Goal: Task Accomplishment & Management: Manage account settings

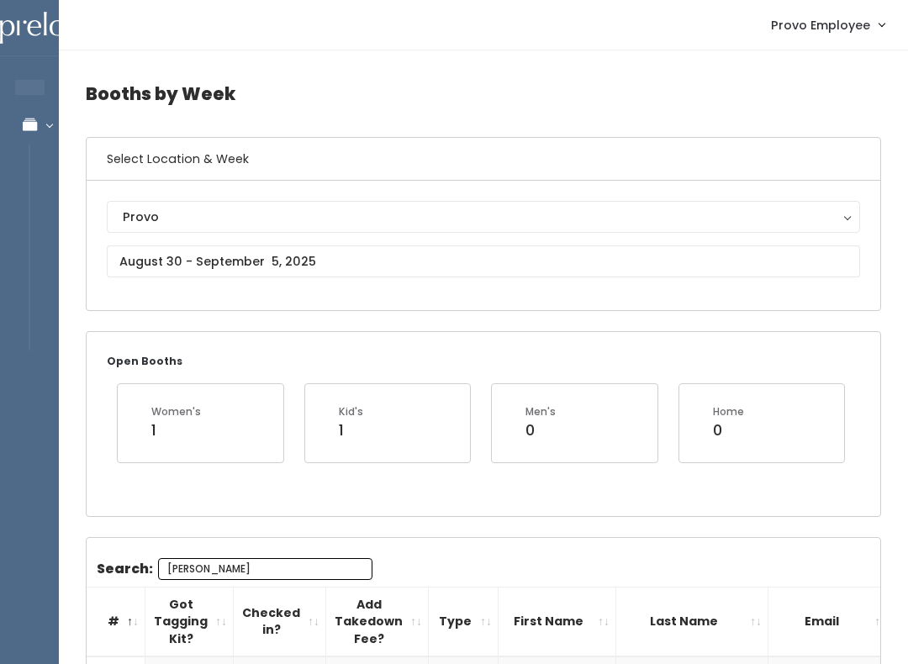
click at [291, 567] on input "[PERSON_NAME]" at bounding box center [265, 569] width 214 height 22
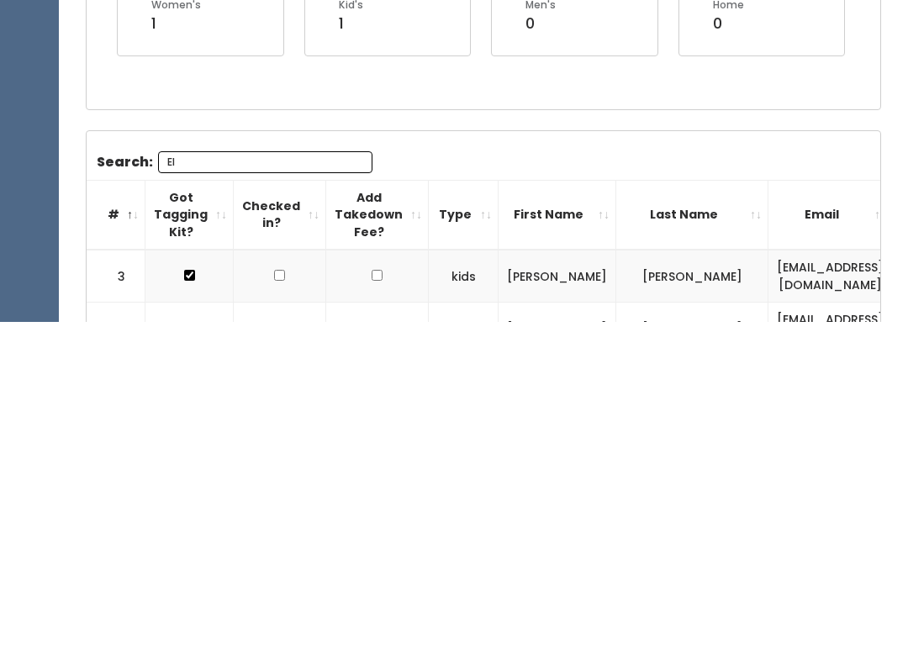
type input "E"
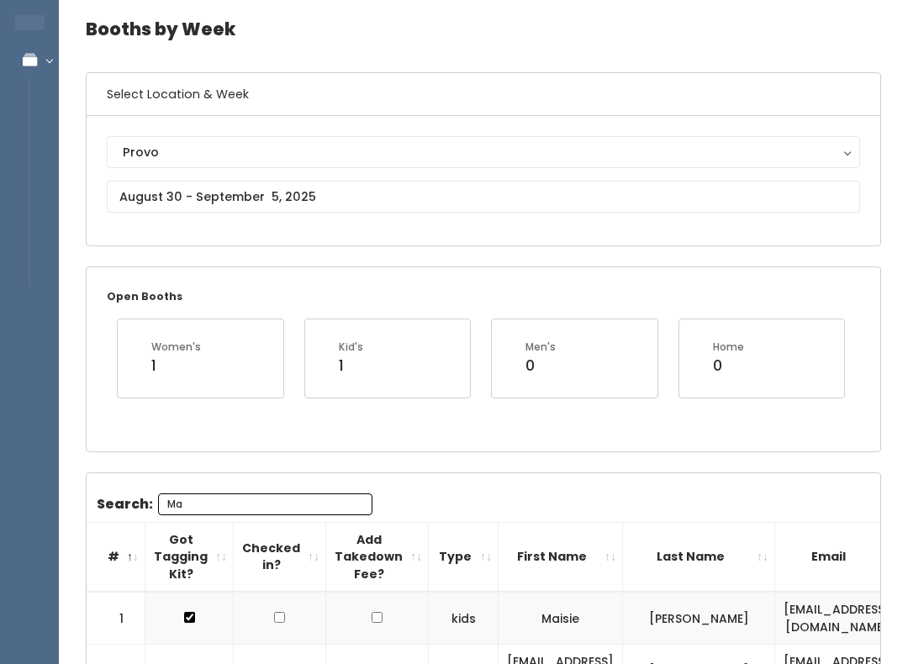
scroll to position [0, 0]
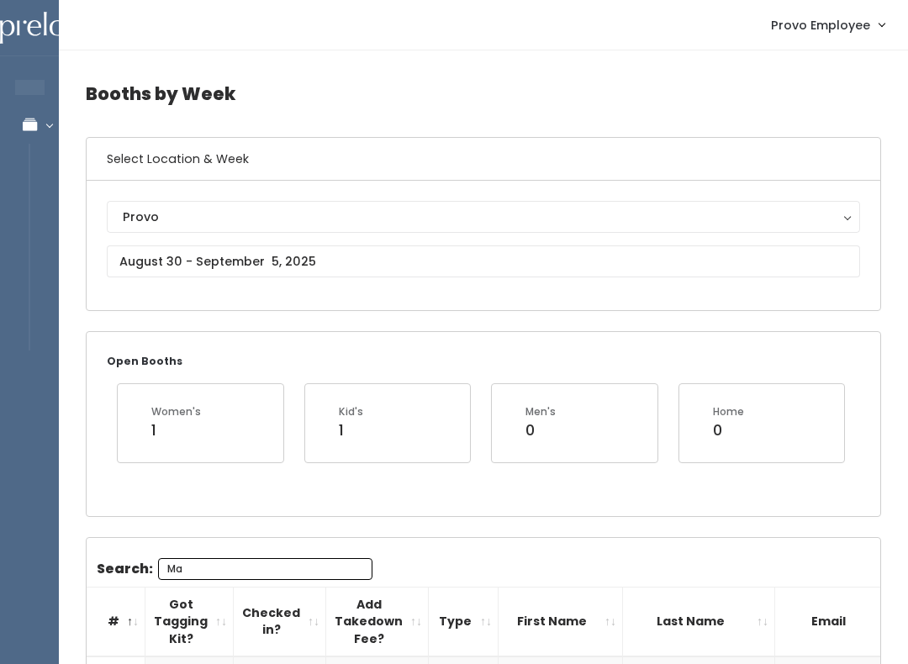
type input "Ma"
click at [494, 251] on input "text" at bounding box center [483, 262] width 753 height 32
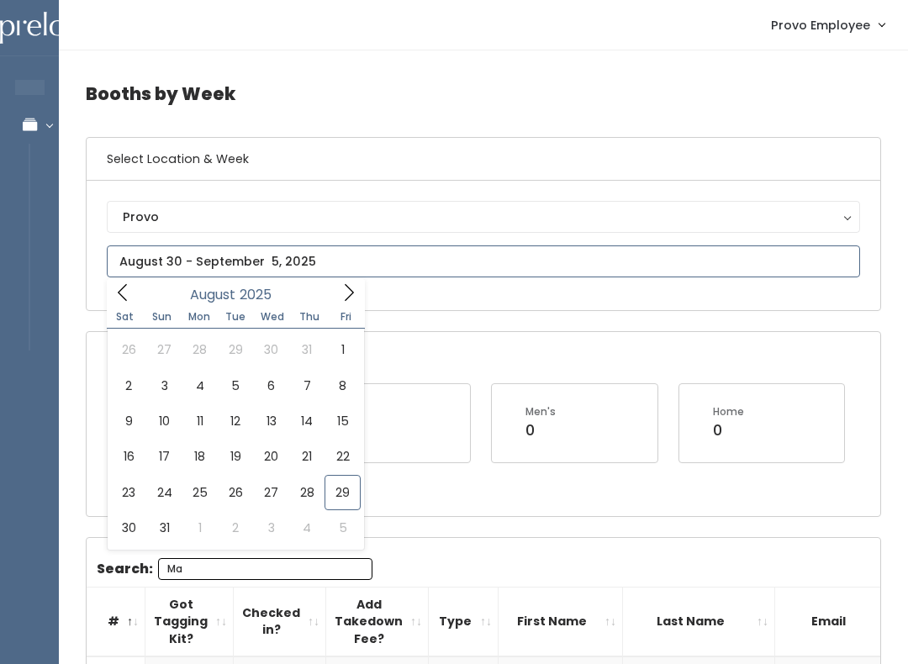
type input "August 16 to August 22"
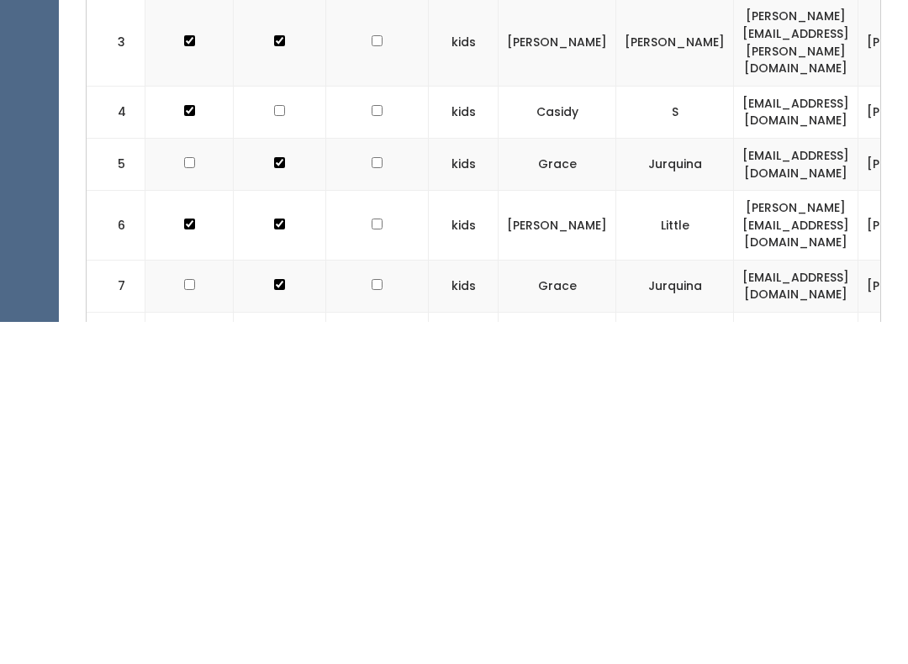
type input "K"
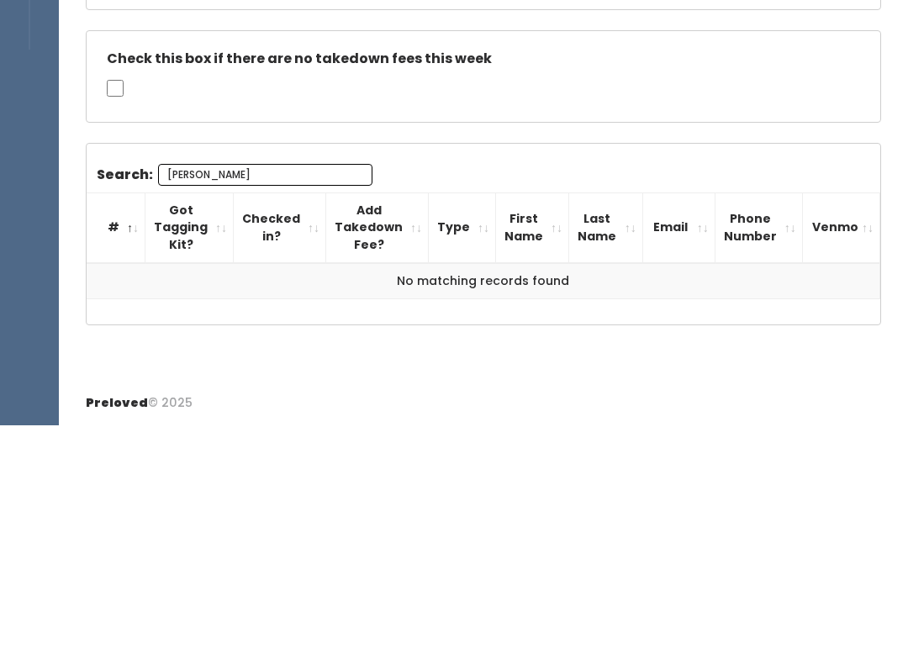
scroll to position [58, 0]
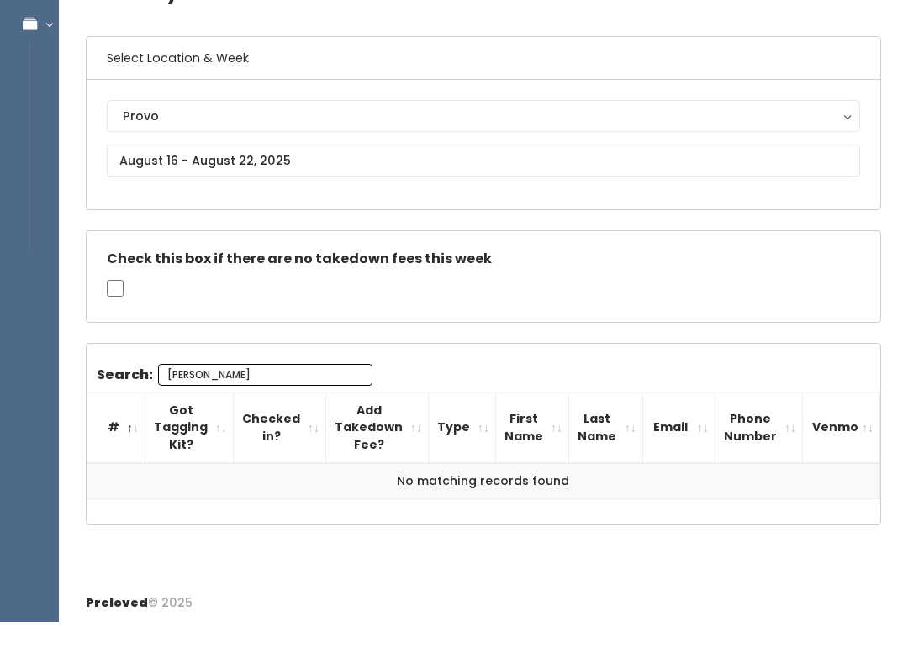
type input "Kris"
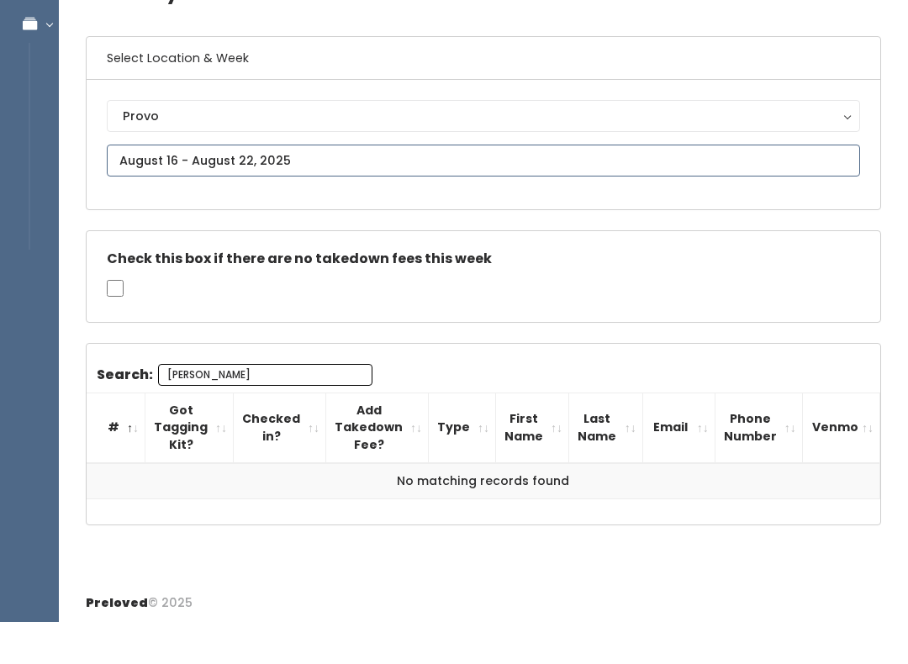
click at [486, 187] on input "text" at bounding box center [483, 203] width 753 height 32
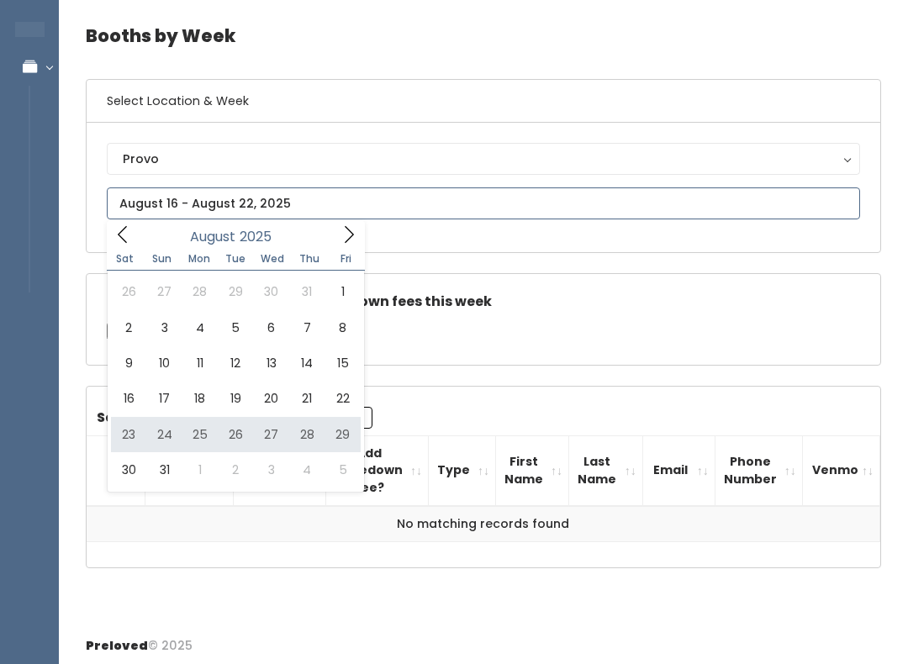
type input "August 23 to August 29"
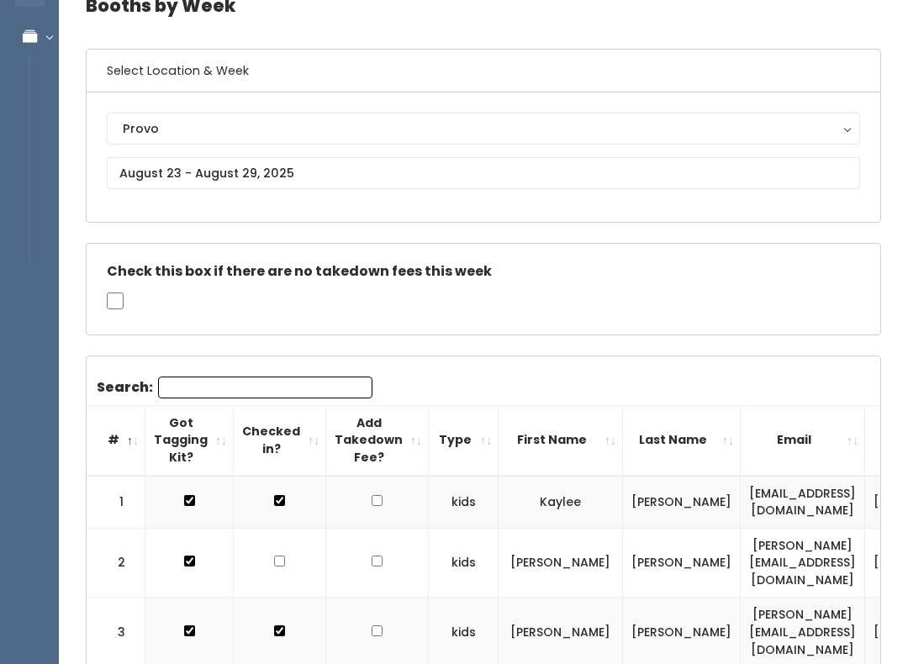
click at [267, 386] on input "Search:" at bounding box center [265, 388] width 214 height 22
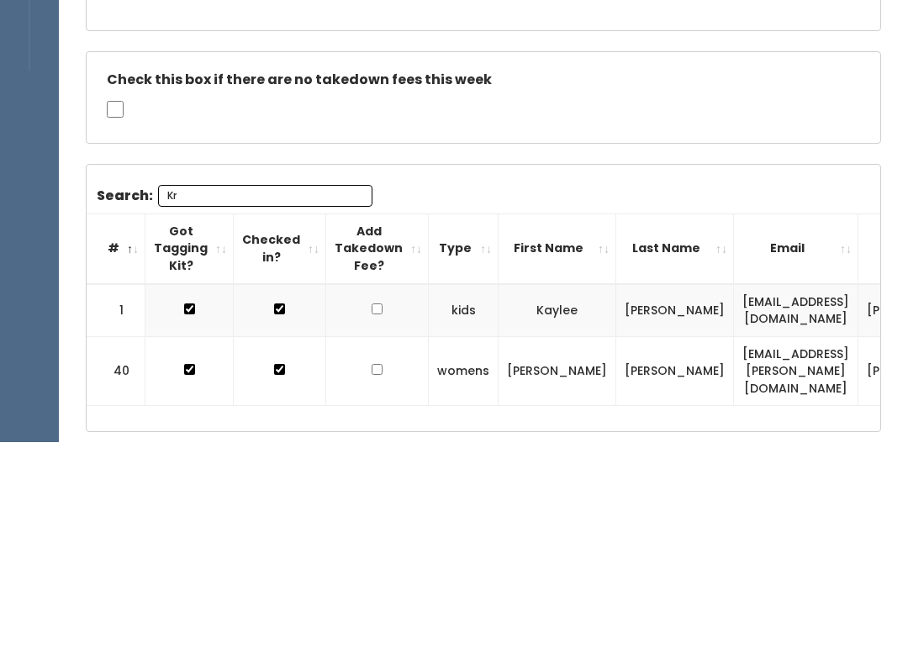
type input "K"
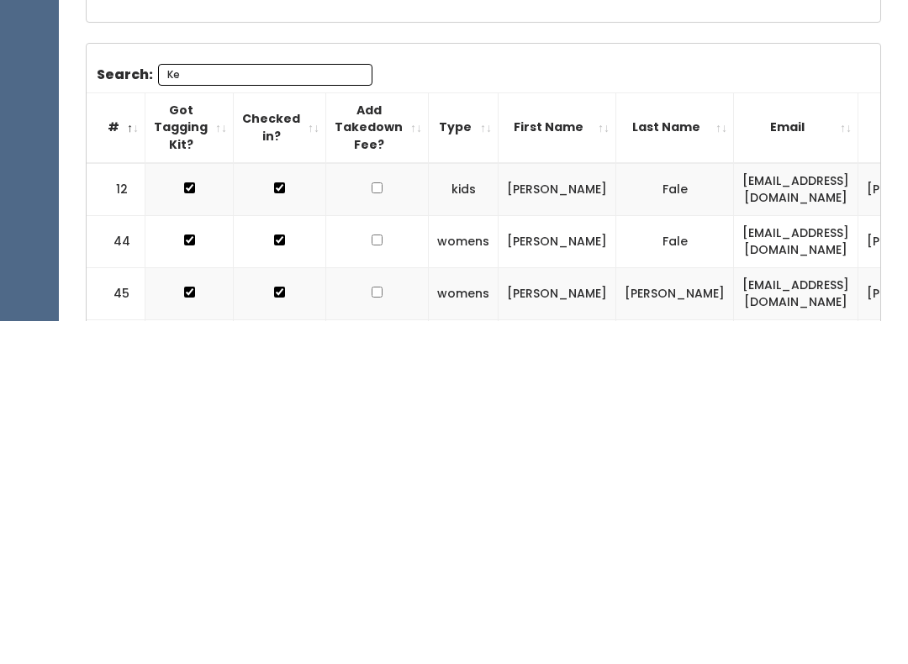
type input "K"
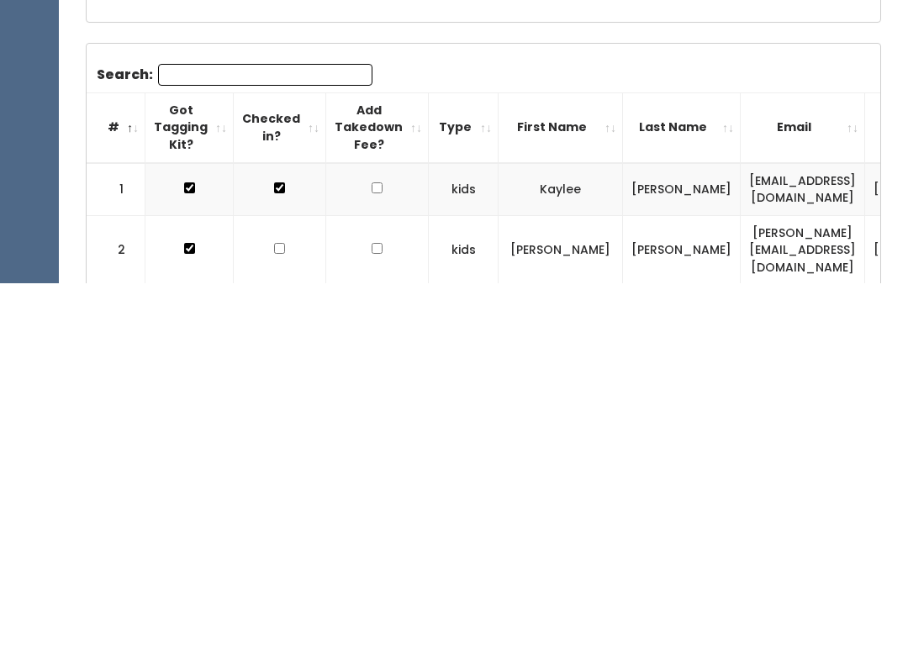
scroll to position [18, 0]
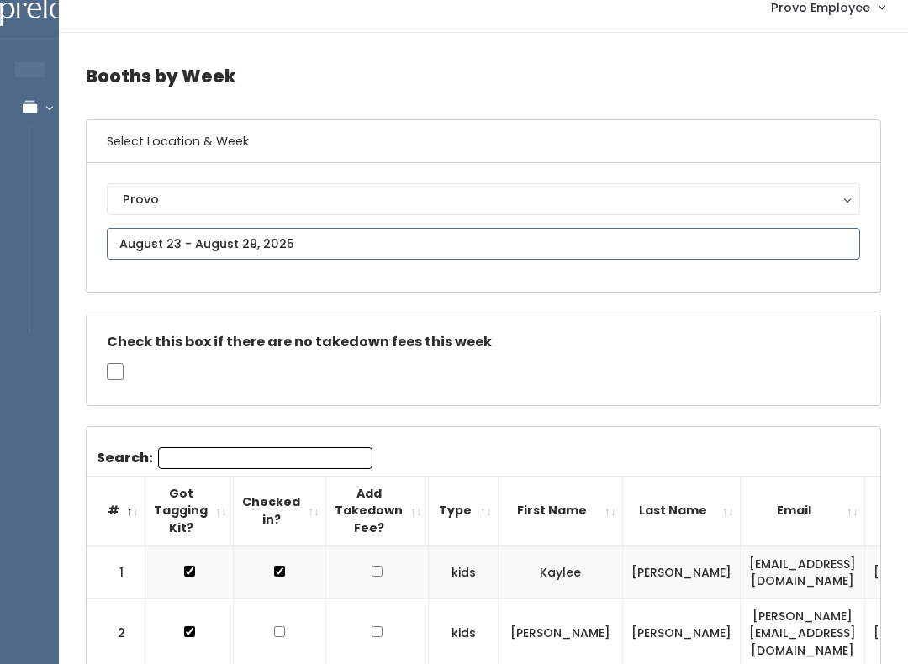
click at [615, 241] on input "text" at bounding box center [483, 244] width 753 height 32
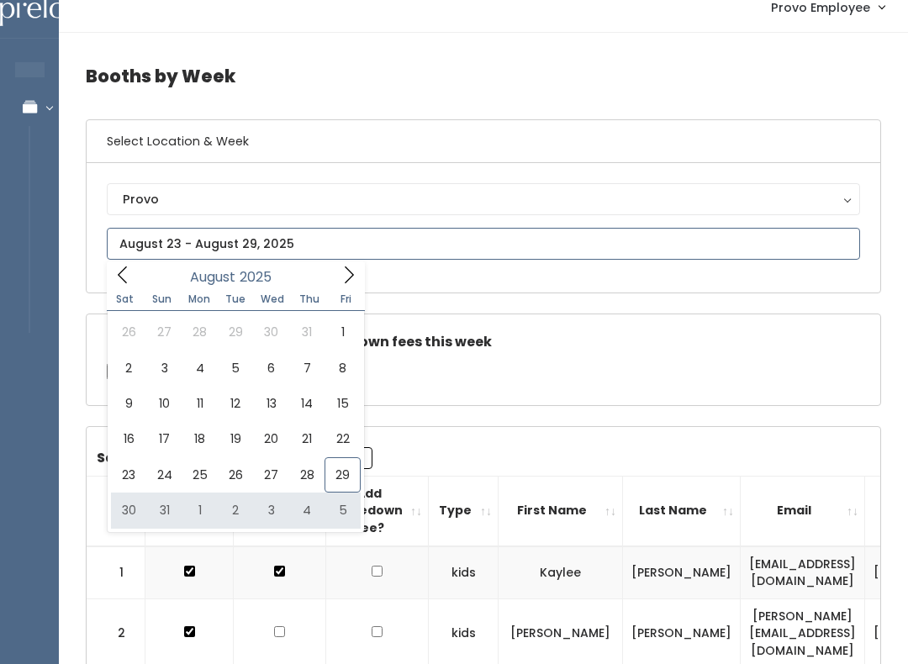
type input "[DATE] to [DATE]"
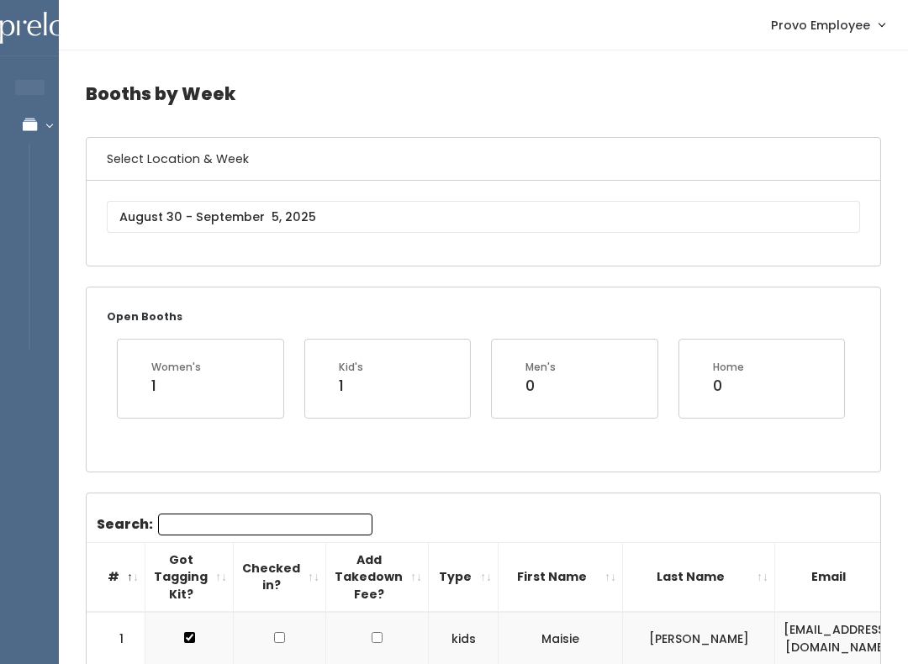
click at [198, 526] on input "Search:" at bounding box center [265, 525] width 214 height 22
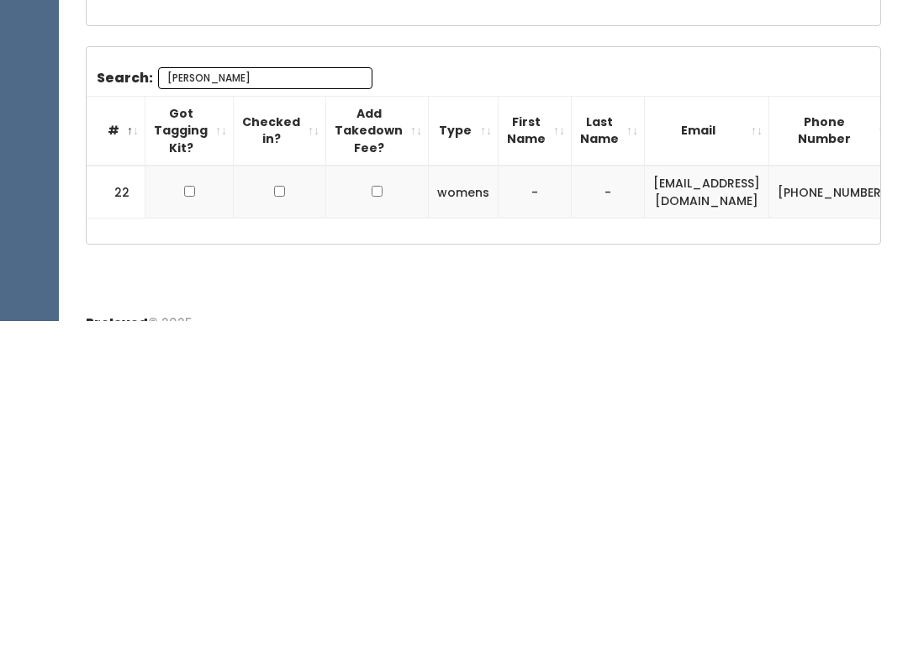
type input "Kenn"
click at [187, 439] on th "Got Tagging Kit?" at bounding box center [189, 474] width 88 height 70
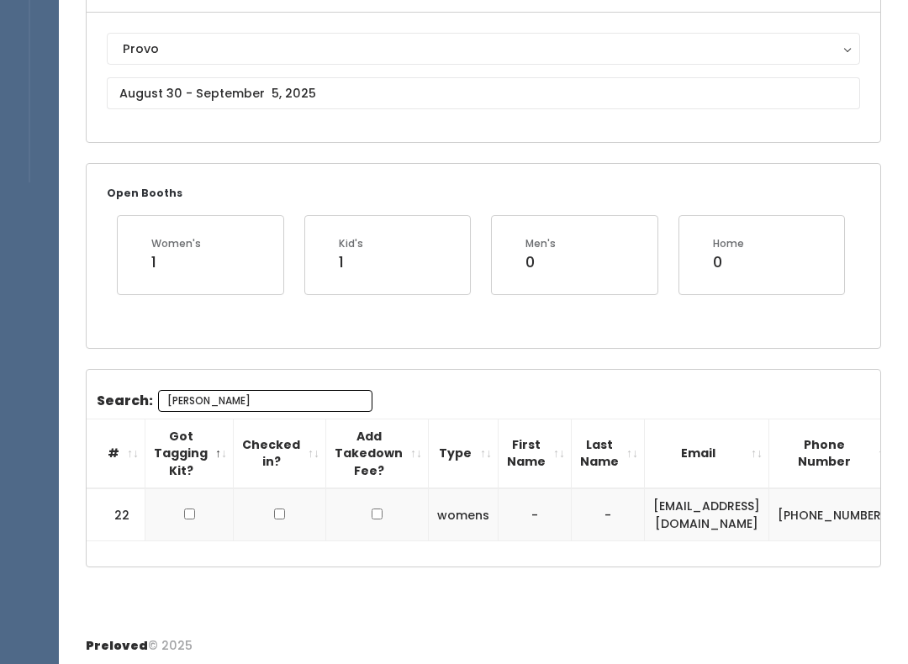
click at [183, 531] on td at bounding box center [189, 514] width 88 height 53
click at [186, 512] on input "checkbox" at bounding box center [189, 514] width 11 height 11
checkbox input "true"
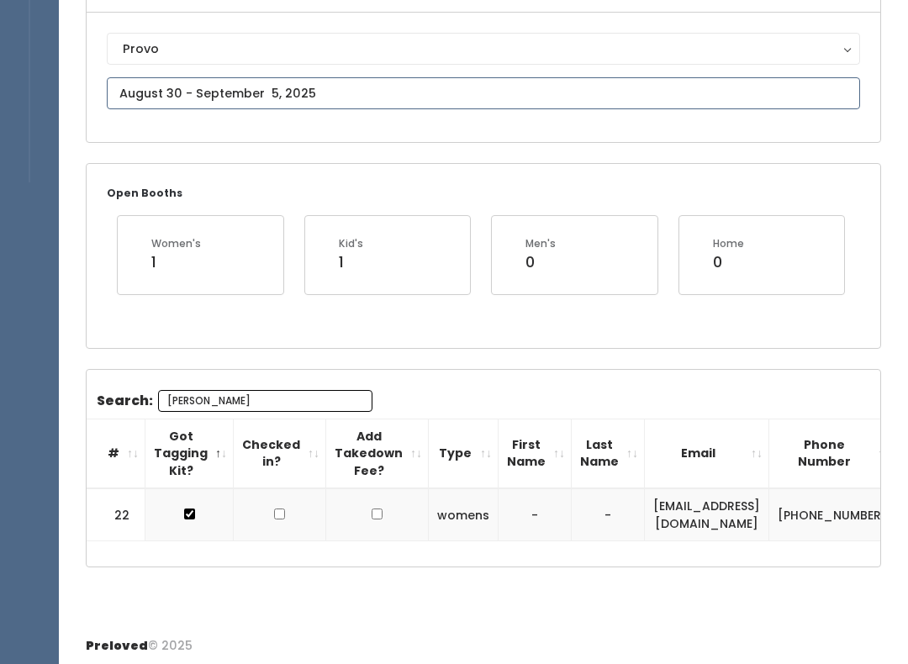
click at [383, 107] on input "text" at bounding box center [483, 93] width 753 height 32
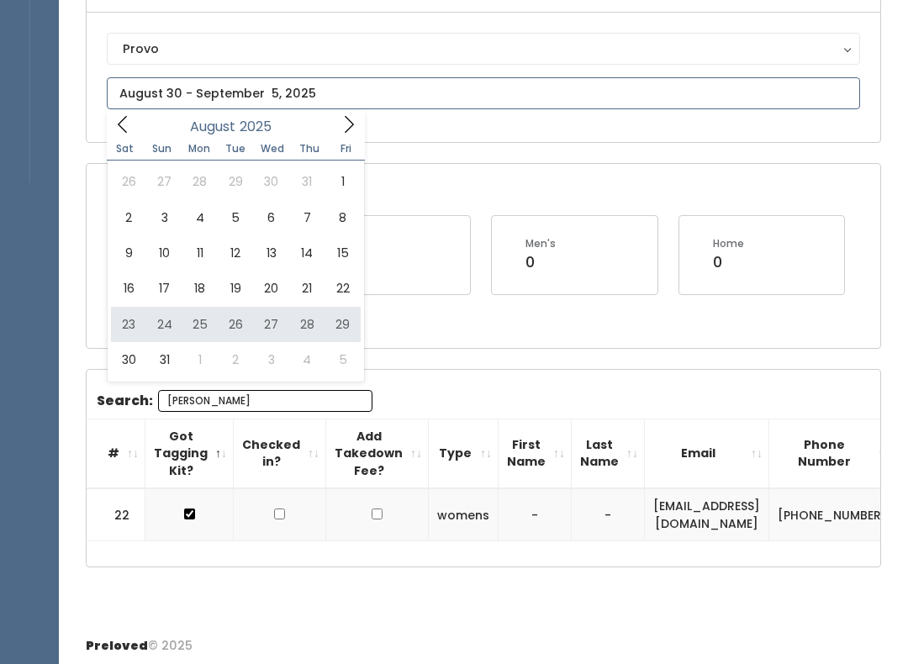
type input "August 23 to August 29"
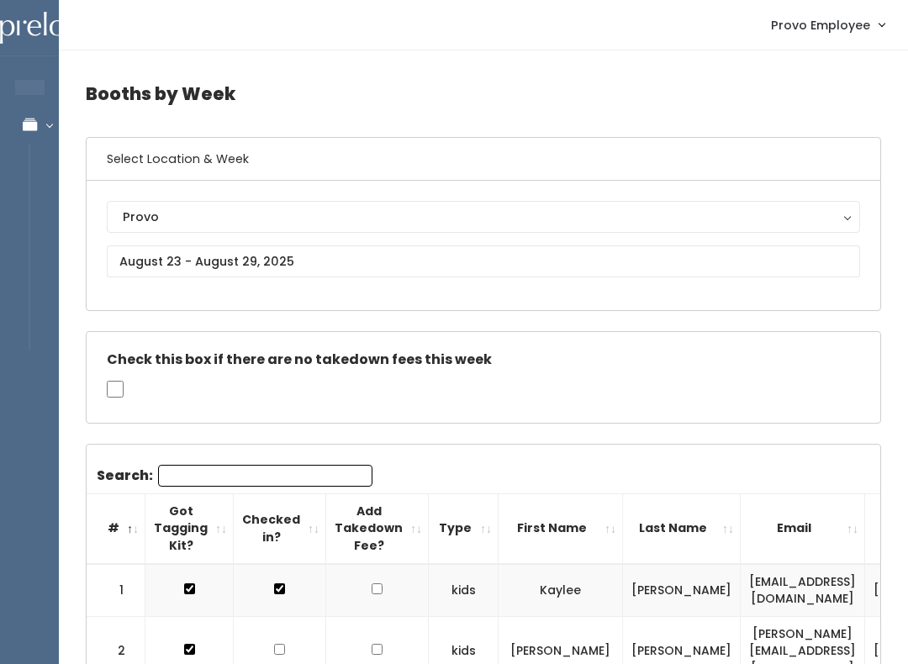
click at [276, 473] on input "Search:" at bounding box center [265, 476] width 214 height 22
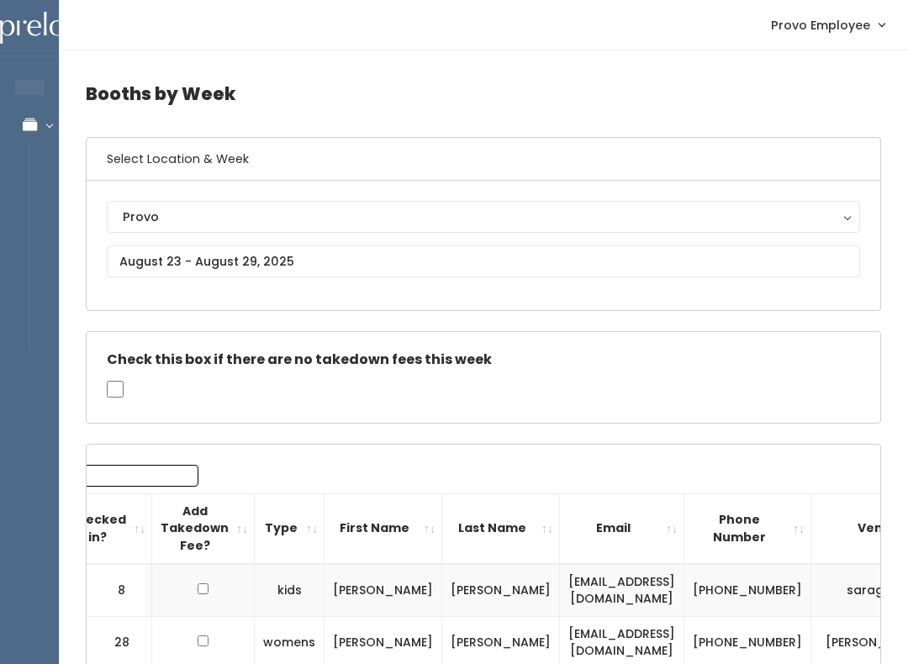
type input "47"
click at [476, 246] on input "text" at bounding box center [483, 262] width 753 height 32
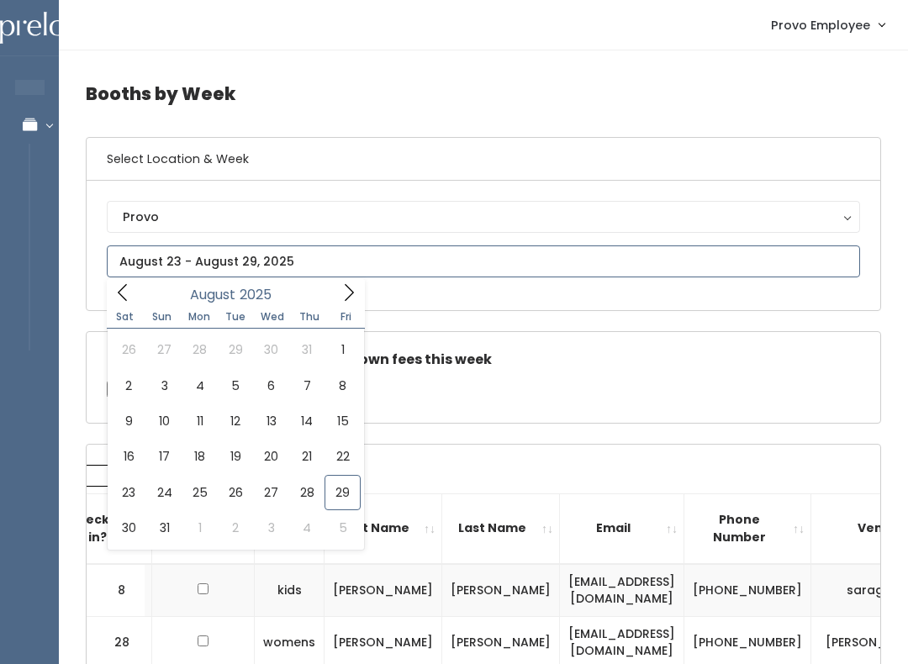
type input "[DATE] to [DATE]"
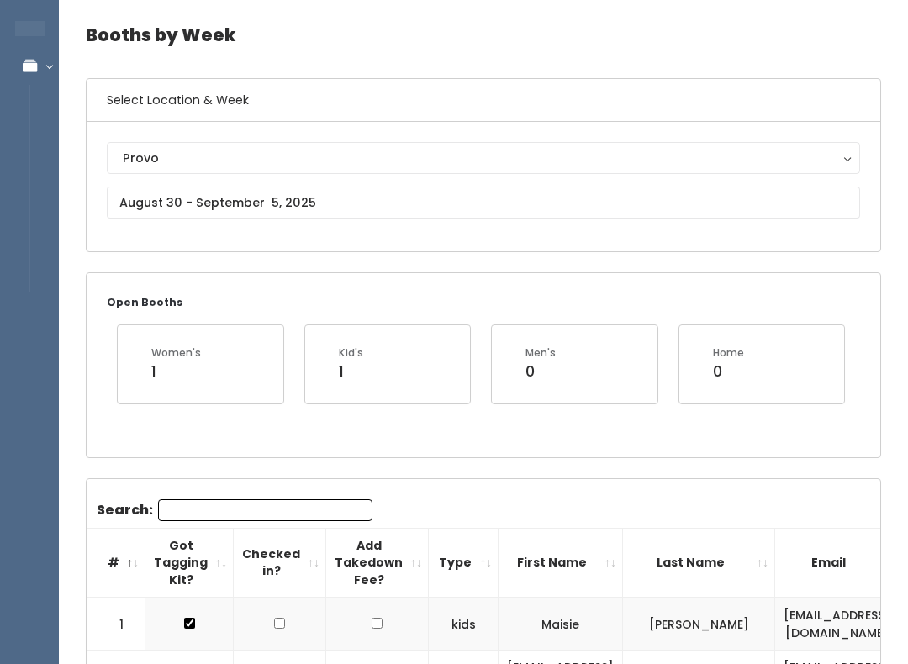
scroll to position [114, 0]
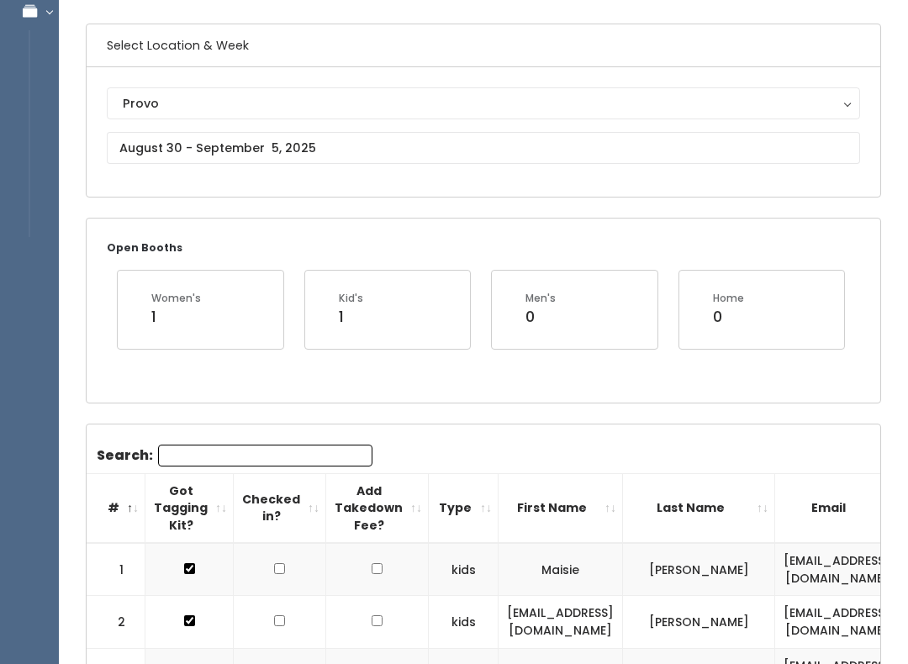
click at [295, 465] on input "Search:" at bounding box center [265, 456] width 214 height 22
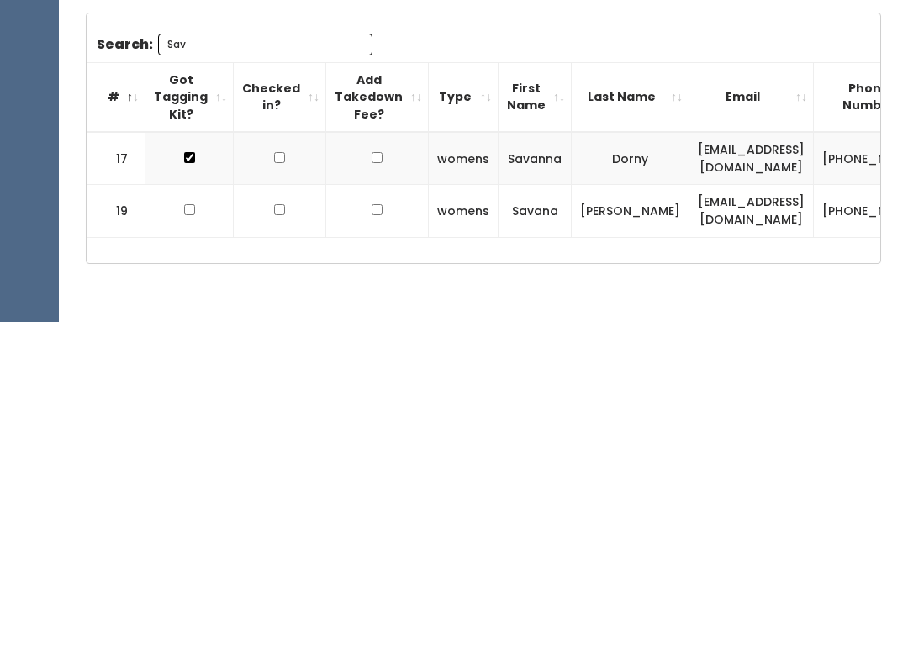
scroll to position [0, 0]
type input "Sav"
click at [193, 547] on input "checkbox" at bounding box center [189, 552] width 11 height 11
checkbox input "true"
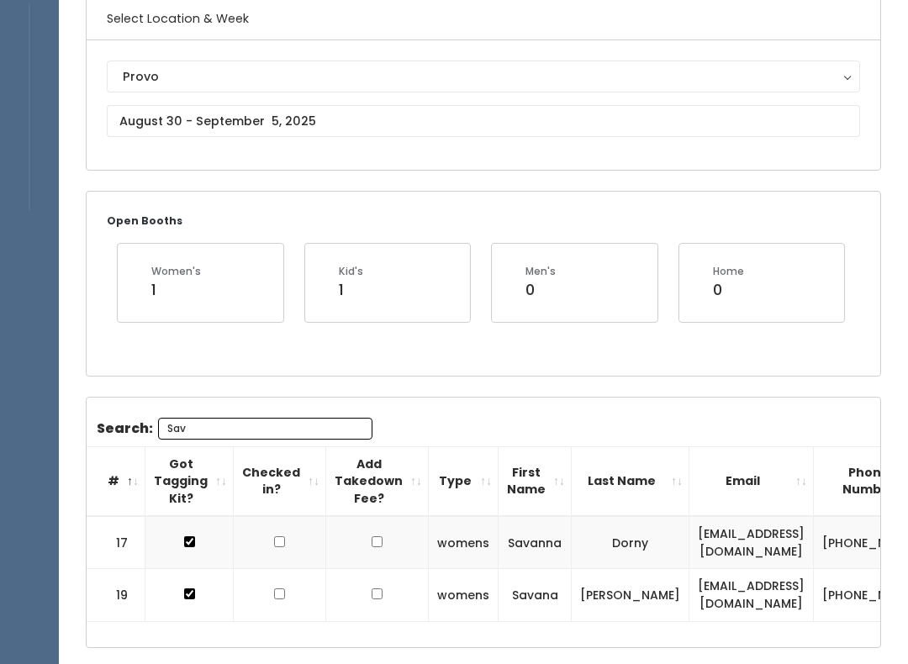
scroll to position [98, 0]
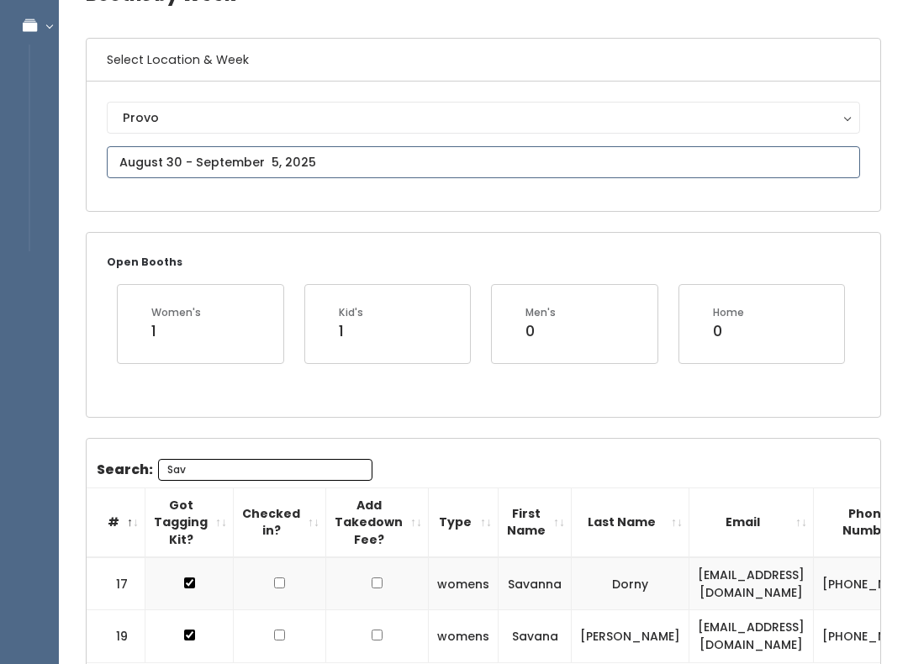
click at [331, 161] on input "text" at bounding box center [483, 163] width 753 height 32
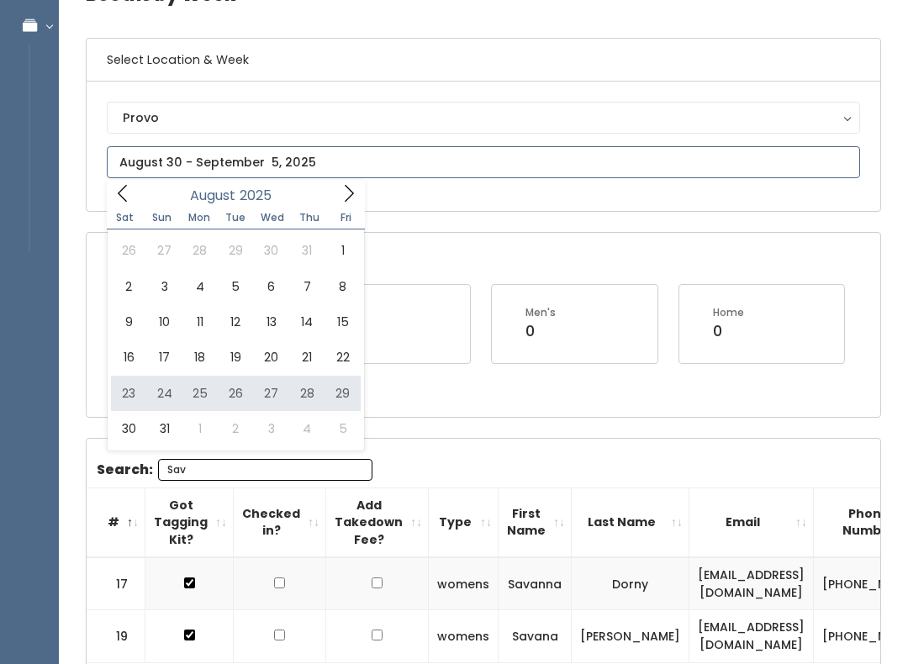
type input "[DATE] to [DATE]"
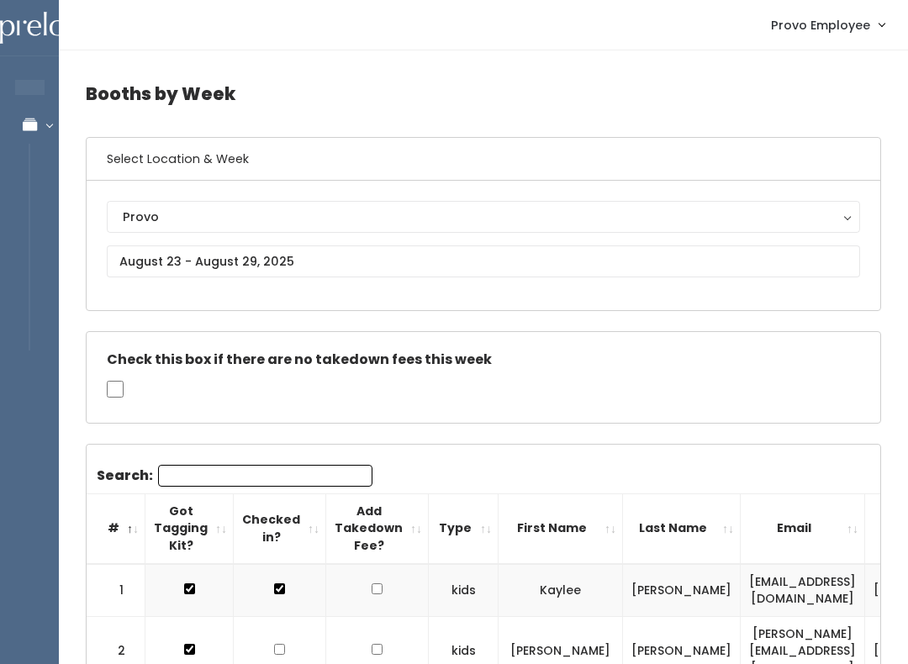
click at [277, 476] on input "Search:" at bounding box center [265, 476] width 214 height 22
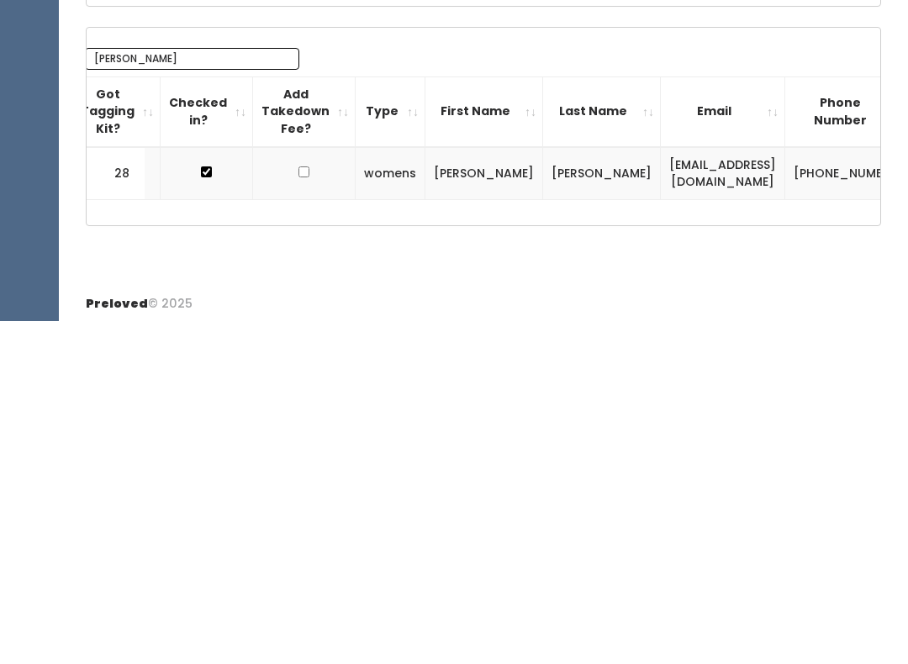
scroll to position [0, 72]
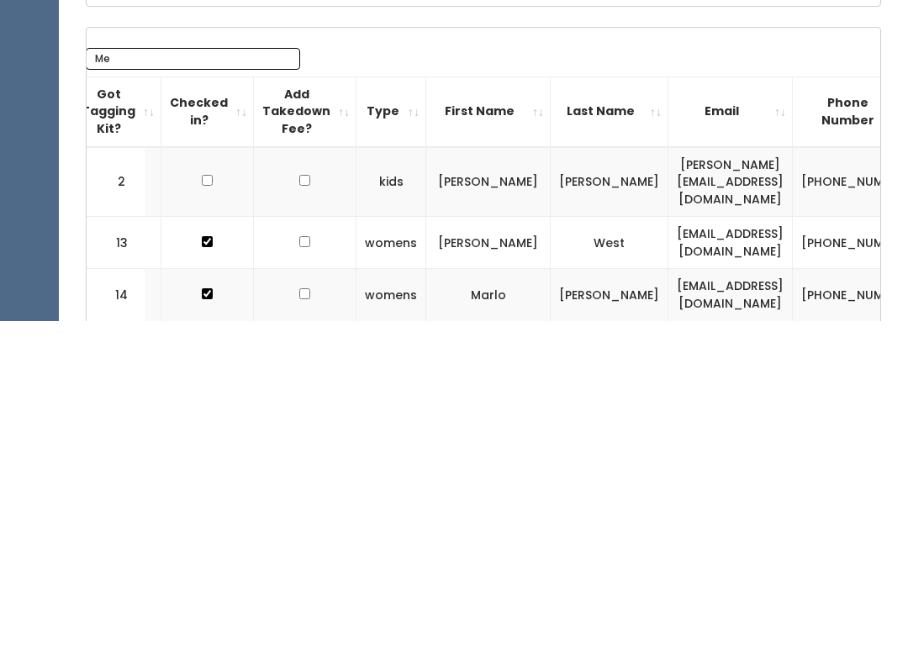
type input "M"
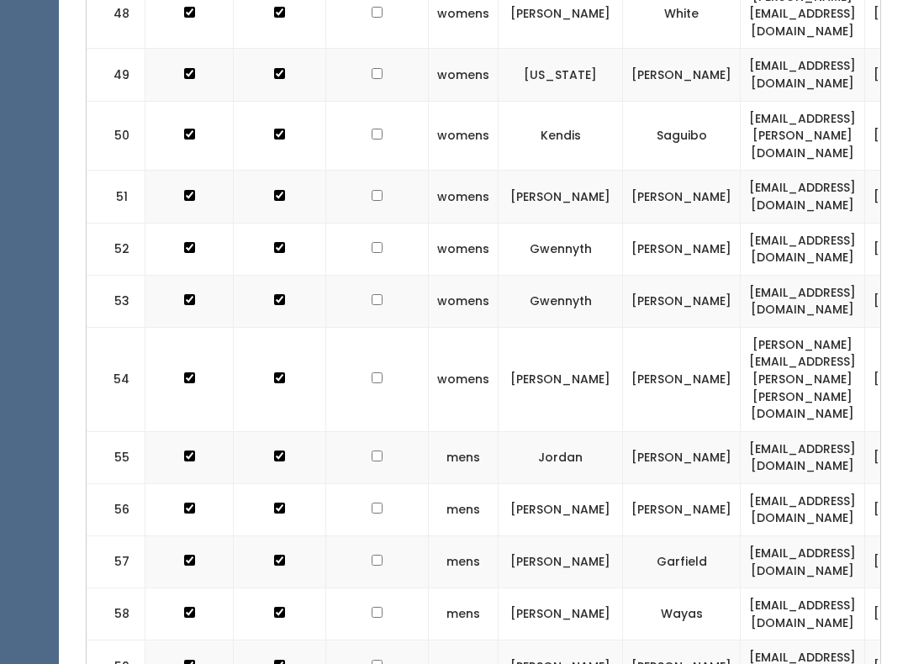
scroll to position [3215, 0]
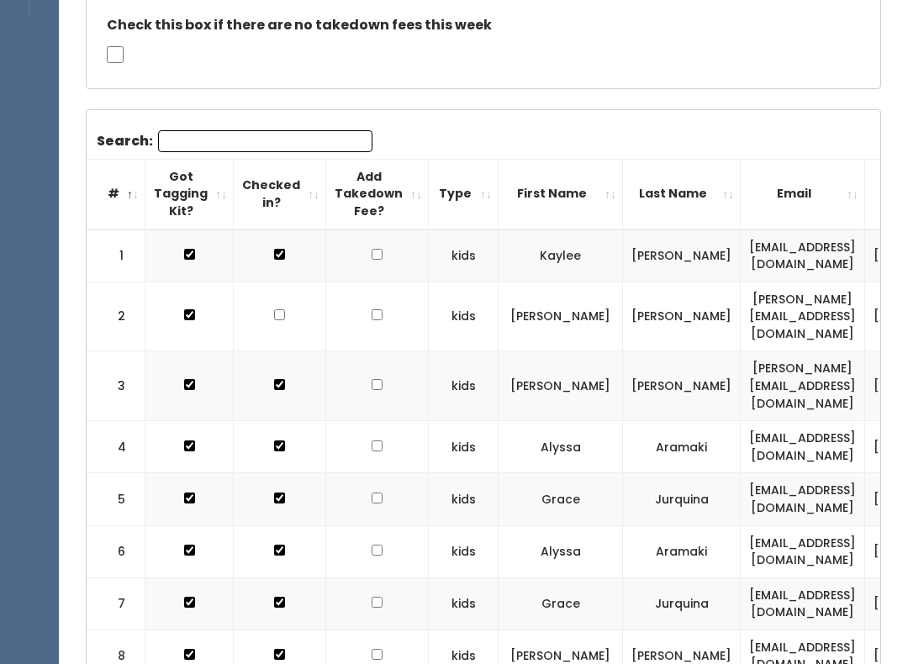
scroll to position [0, 0]
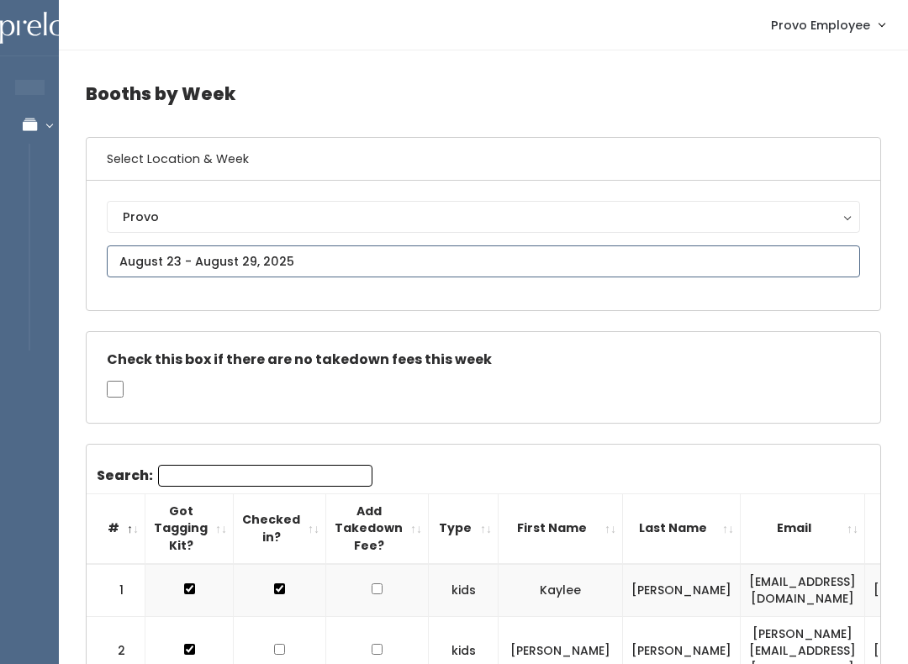
click at [279, 246] on input "text" at bounding box center [483, 262] width 753 height 32
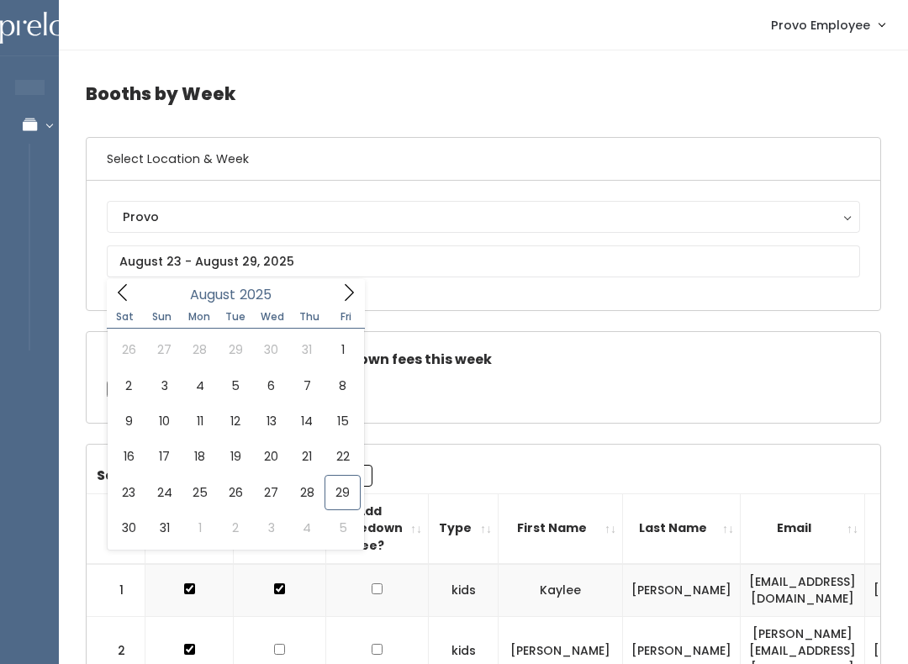
click at [504, 387] on div "Check this box if there are no takedown fees this week" at bounding box center [484, 377] width 794 height 91
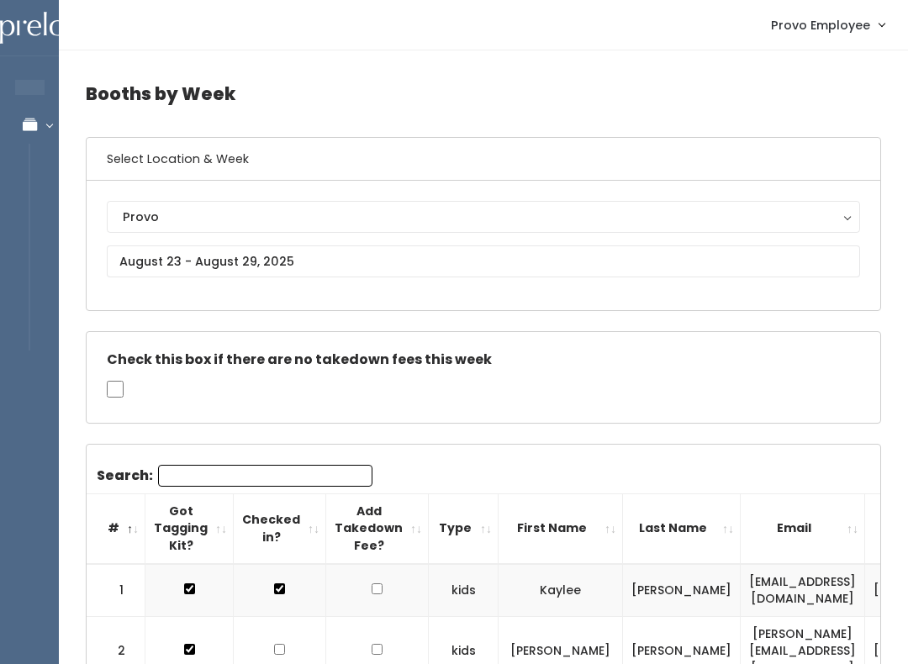
click at [287, 480] on input "Search:" at bounding box center [265, 476] width 214 height 22
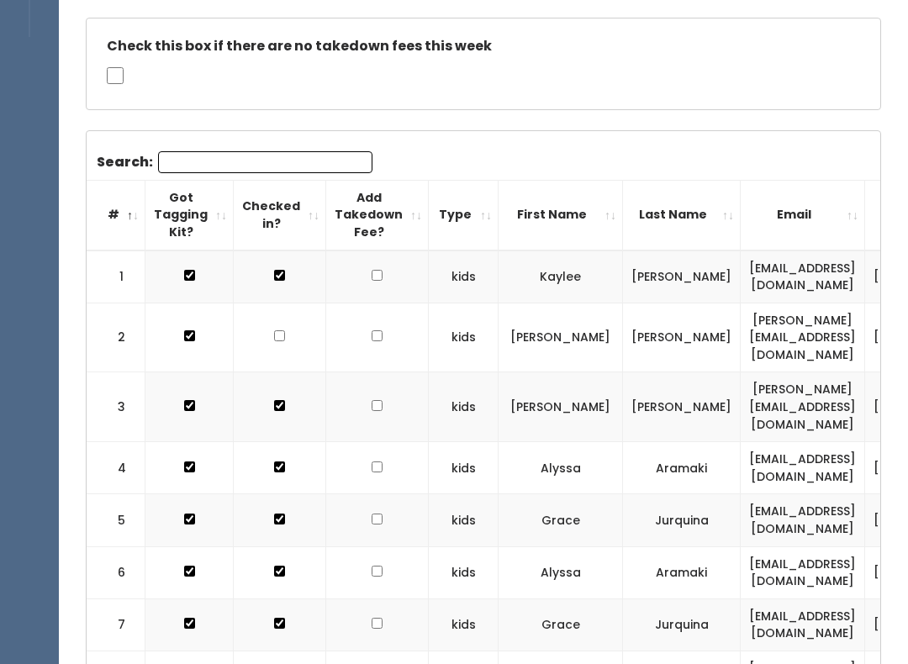
click at [273, 163] on input "Search:" at bounding box center [265, 162] width 214 height 22
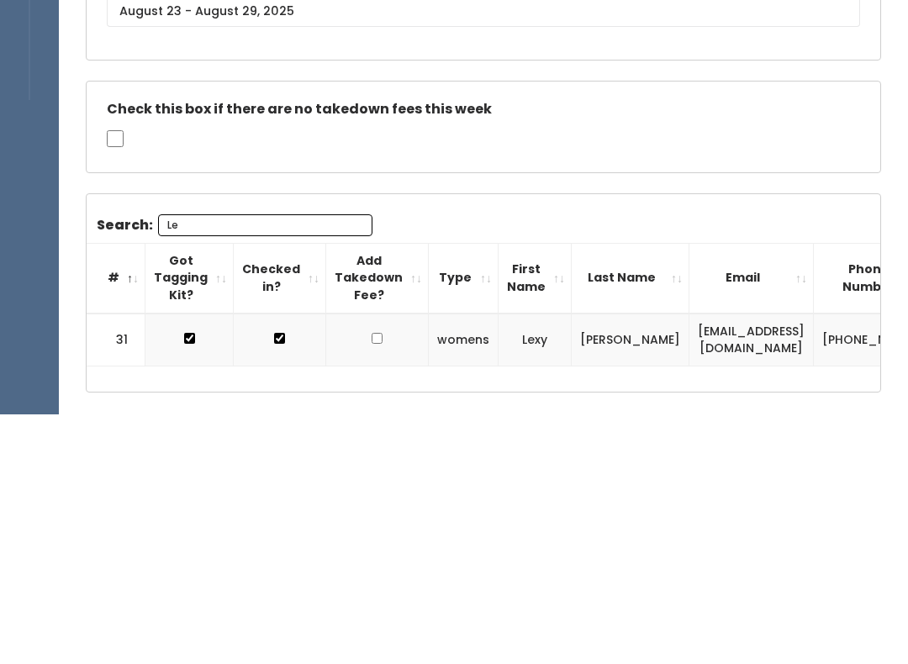
type input "L"
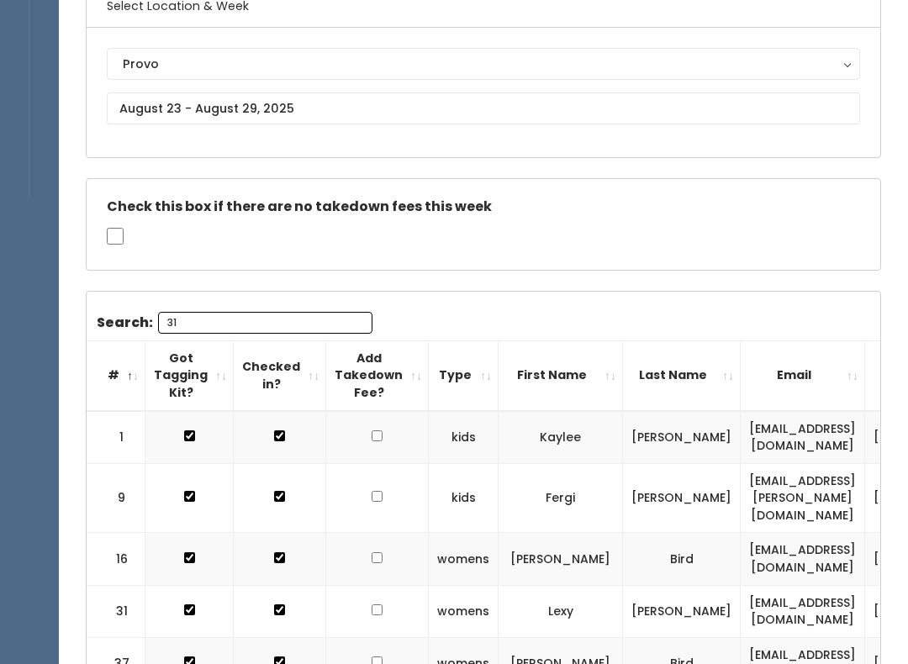
scroll to position [145, 0]
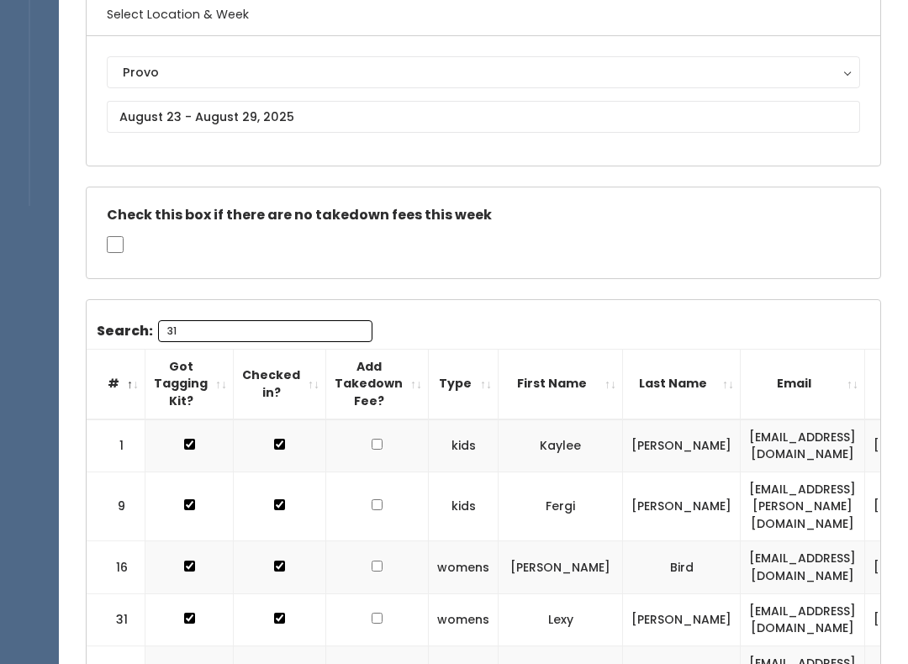
type input "31"
click at [710, 120] on input "text" at bounding box center [483, 117] width 753 height 32
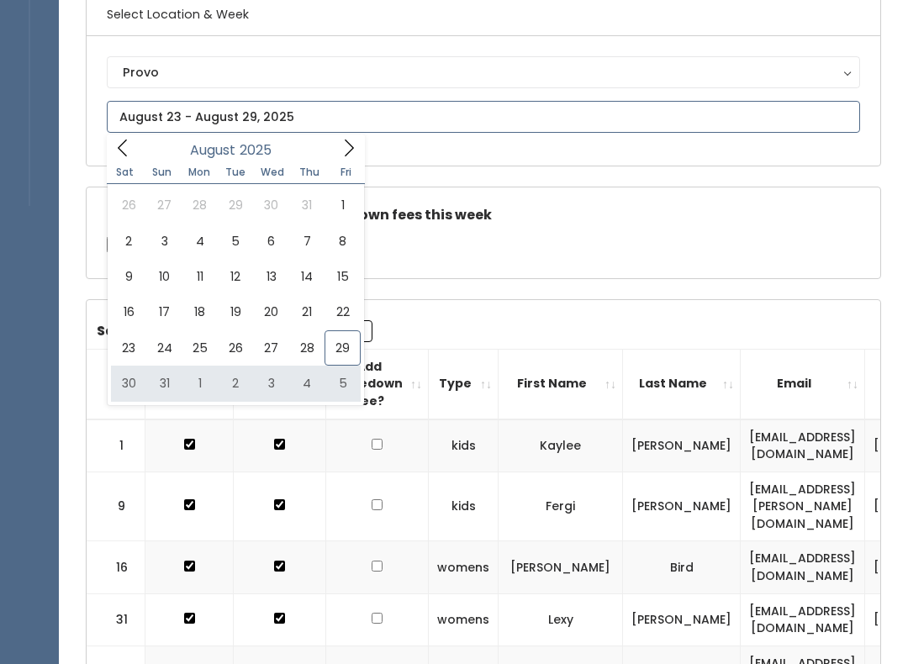
type input "August 30 to September 5"
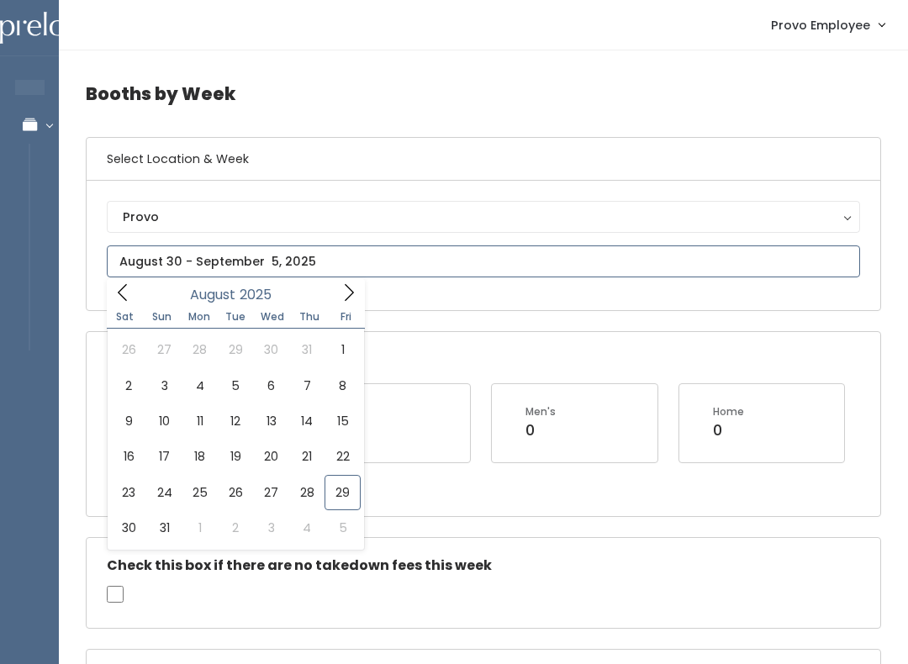
type input "[DATE] to [DATE]"
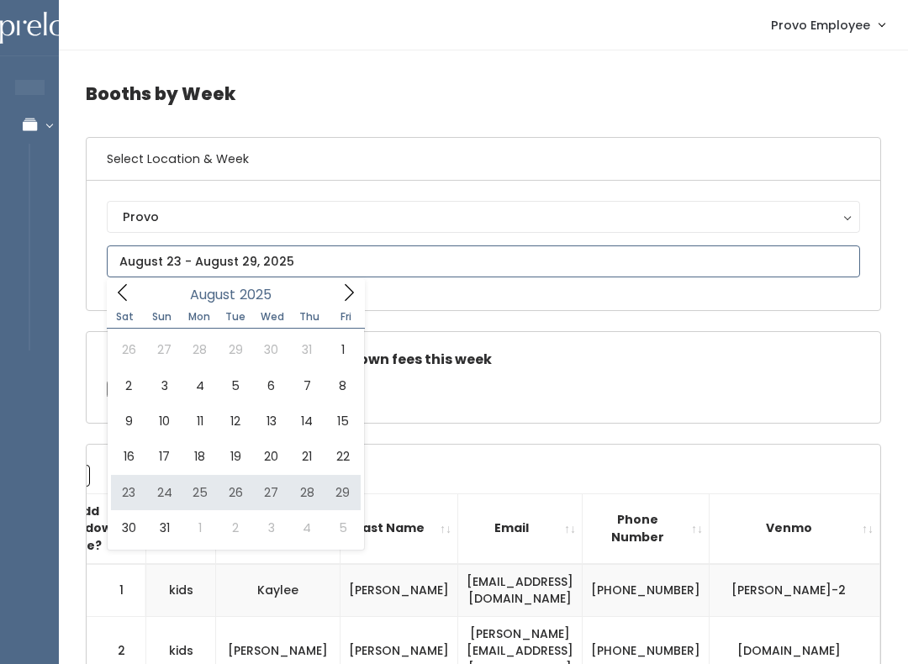
type input "August 23 to August 29"
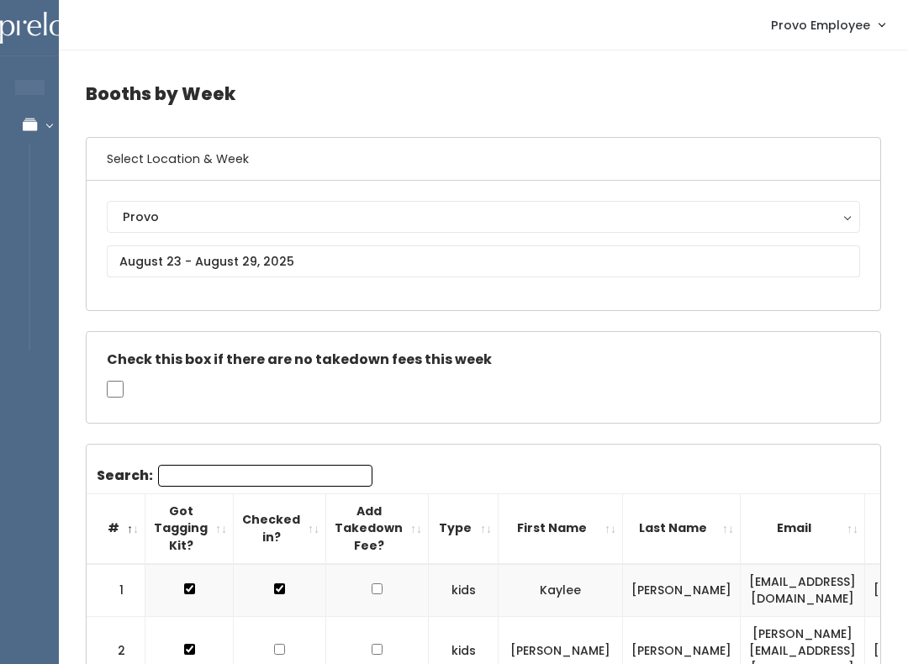
click at [251, 477] on input "Search:" at bounding box center [265, 476] width 214 height 22
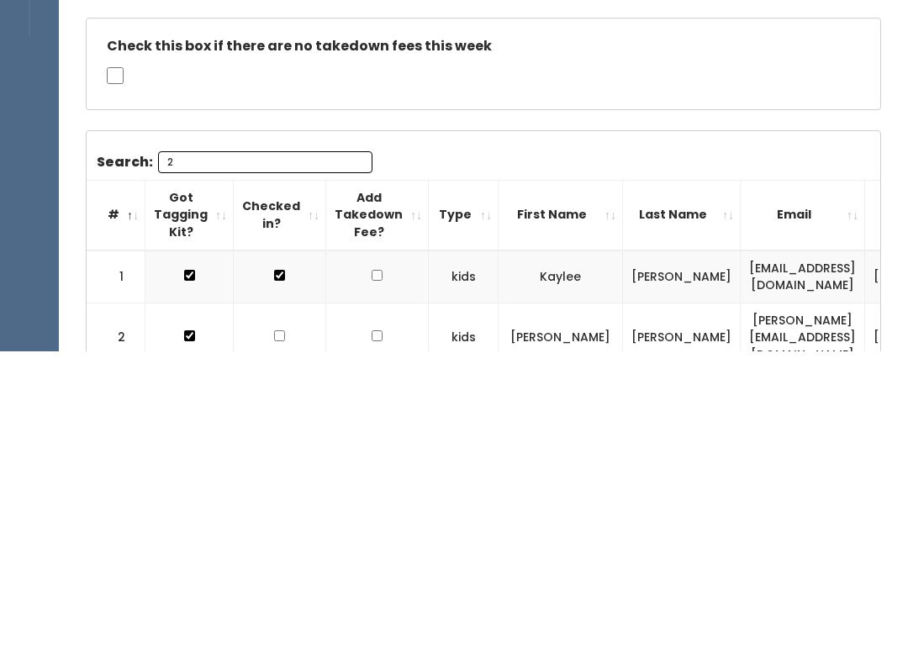
type input "22"
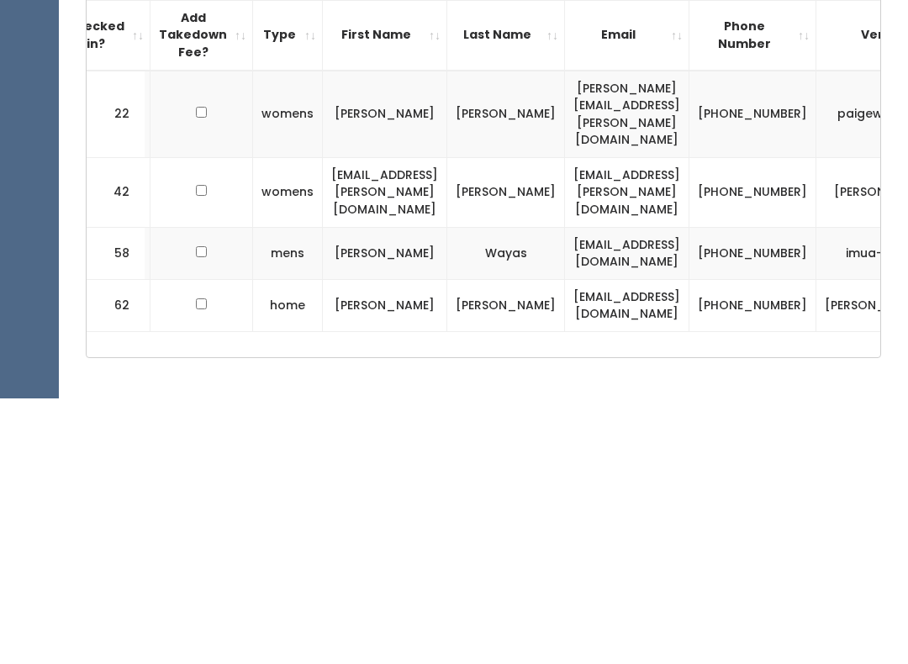
scroll to position [0, 177]
